Goal: Task Accomplishment & Management: Manage account settings

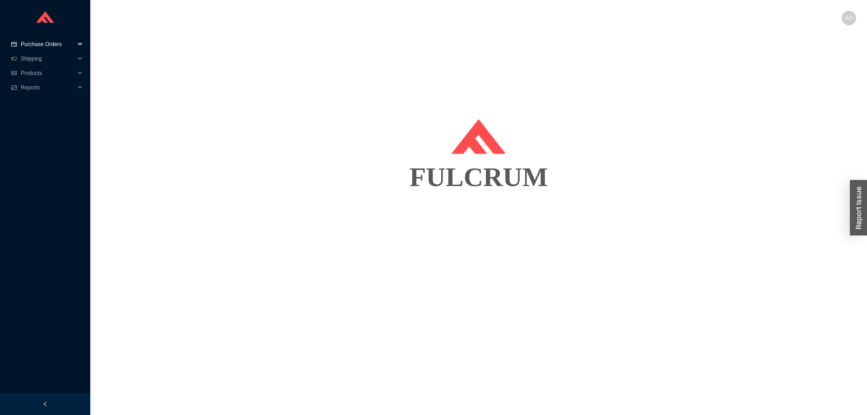
click at [44, 46] on span "Purchase Orders" at bounding box center [48, 44] width 54 height 14
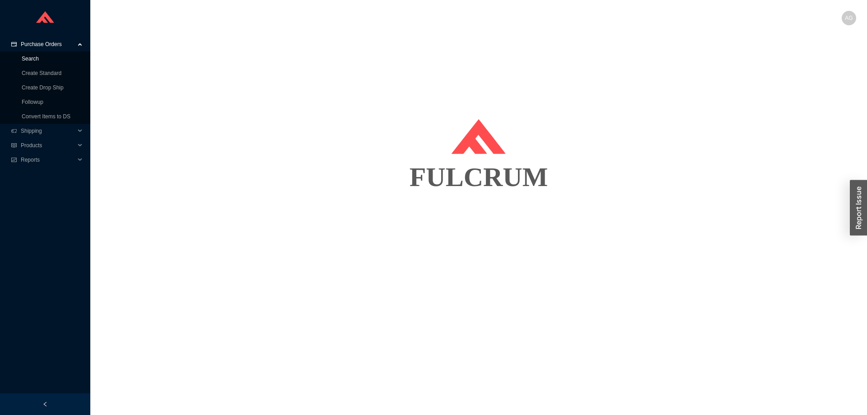
click at [36, 58] on link "Search" at bounding box center [30, 59] width 17 height 6
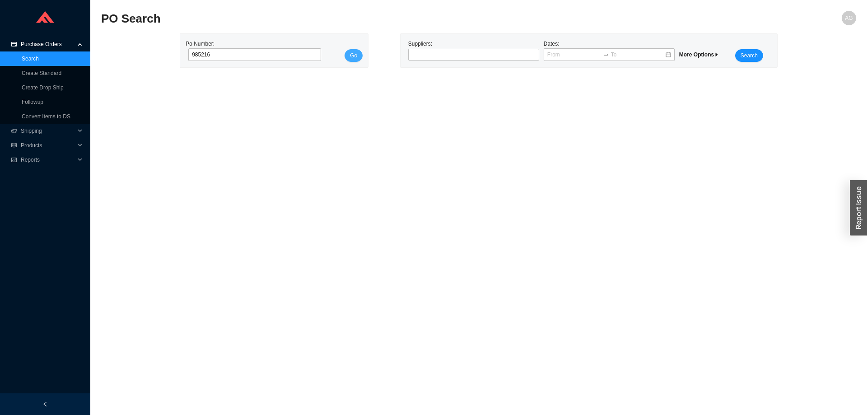
type input "985216"
click at [350, 53] on span "Go" at bounding box center [353, 55] width 7 height 9
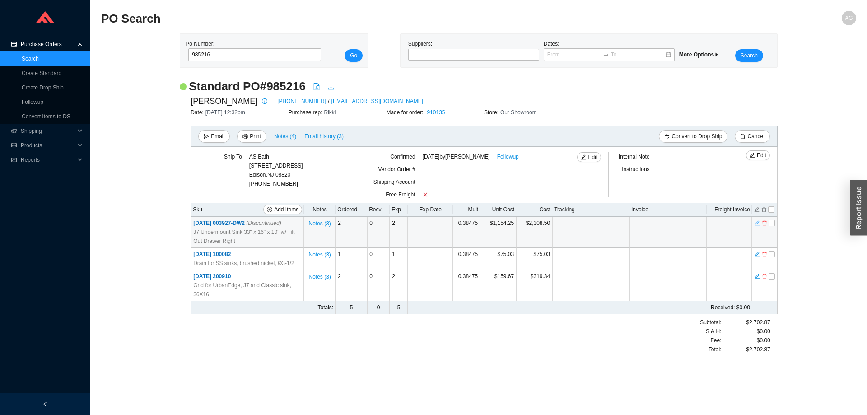
click at [759, 224] on icon "edit" at bounding box center [756, 223] width 5 height 6
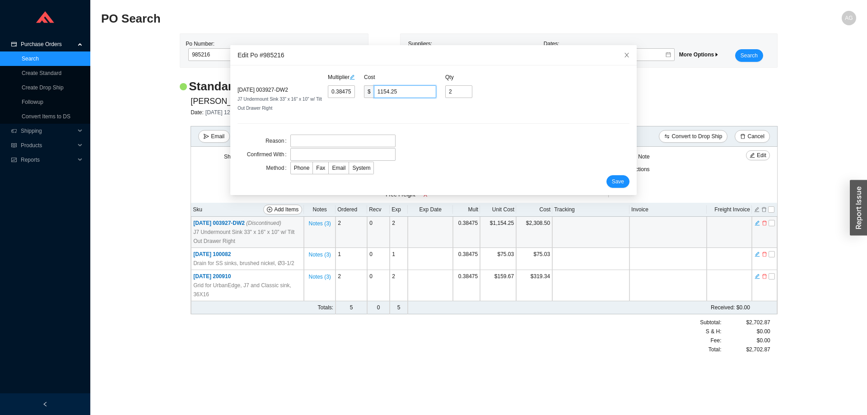
drag, startPoint x: 406, startPoint y: 92, endPoint x: 352, endPoint y: 93, distance: 54.2
click at [374, 93] on input "1154.25" at bounding box center [405, 91] width 62 height 13
paste input "294.8"
type input "0.4316"
type input "1294.85"
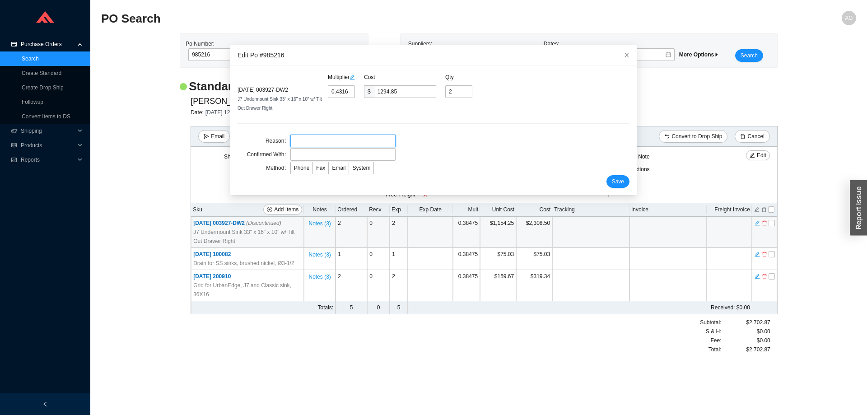
click at [338, 144] on input "text" at bounding box center [342, 141] width 105 height 13
type input "Price"
paste input "[PERSON_NAME]"
type input "[PERSON_NAME]"
click at [339, 170] on span "Email" at bounding box center [339, 168] width 14 height 6
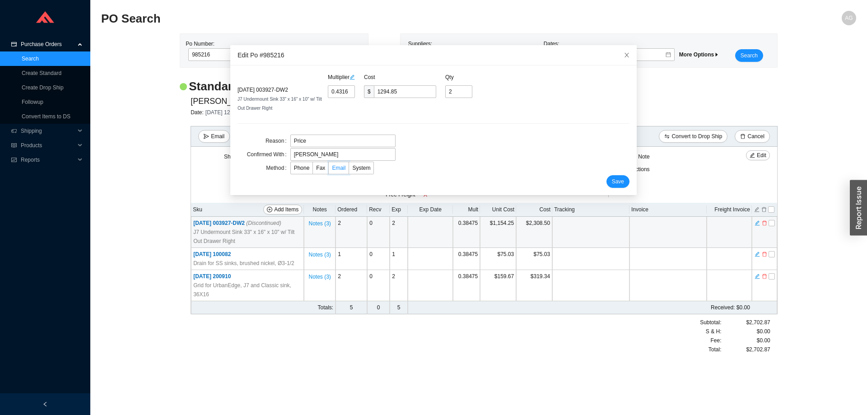
click at [329, 170] on input "Email" at bounding box center [329, 170] width 0 height 0
click at [614, 184] on span "Save" at bounding box center [618, 181] width 12 height 9
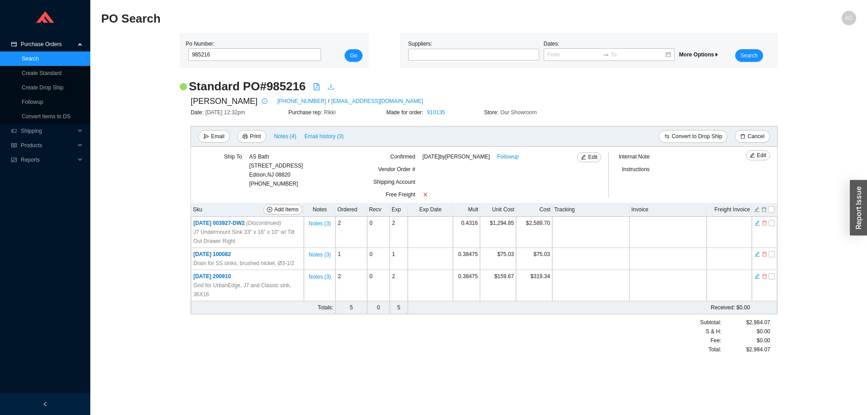
click at [329, 88] on icon "download" at bounding box center [330, 86] width 7 height 7
